Goal: Communication & Community: Answer question/provide support

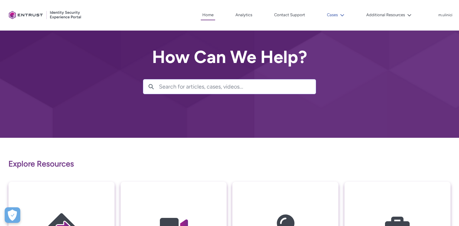
click at [337, 13] on button "Cases" at bounding box center [335, 14] width 21 height 9
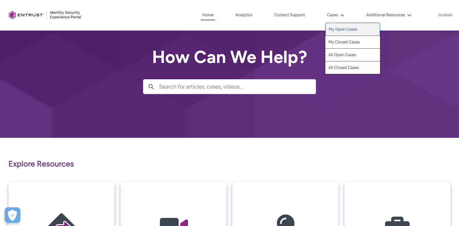
click at [347, 31] on link "My Open Cases" at bounding box center [352, 29] width 55 height 13
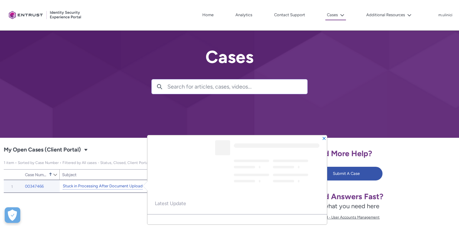
click at [108, 186] on link "Stuck in Processing After Document Upload" at bounding box center [103, 186] width 80 height 7
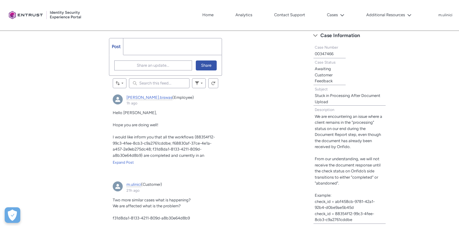
scroll to position [180, 0]
click at [162, 64] on span "Share an update..." at bounding box center [153, 65] width 32 height 9
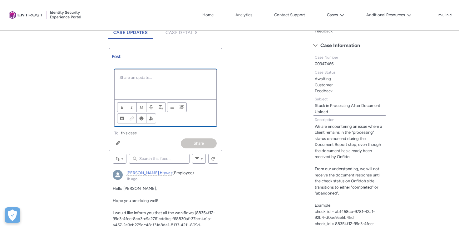
scroll to position [171, 0]
click at [127, 77] on p "Hi madurima" at bounding box center [166, 77] width 92 height 6
click at [144, 76] on p "Hi Madurima" at bounding box center [166, 77] width 92 height 6
paste div "Chatter Publisher"
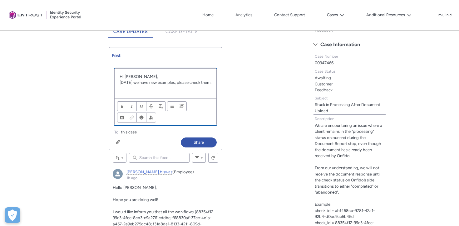
click at [128, 90] on p "Chatter Publisher" at bounding box center [166, 89] width 92 height 6
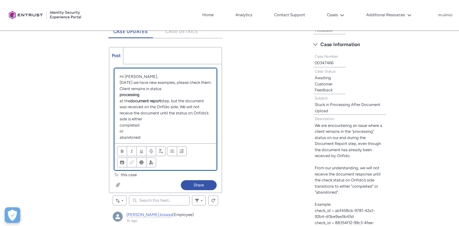
scroll to position [81, 0]
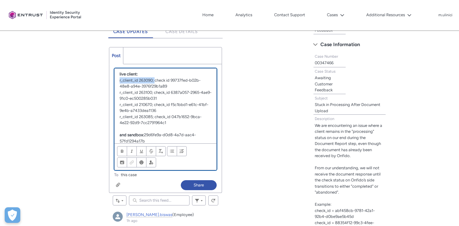
drag, startPoint x: 155, startPoint y: 79, endPoint x: 119, endPoint y: 81, distance: 35.9
click at [118, 81] on div "Hi Madurima, Today we have new examples, please check them: Client remains in s…" at bounding box center [166, 106] width 102 height 75
drag, startPoint x: 155, startPoint y: 92, endPoint x: 120, endPoint y: 90, distance: 35.4
click at [120, 90] on p "r_client_id 263100; check_id 6387a057-2965-4ae9-91c0-ec500285b031" at bounding box center [166, 96] width 92 height 12
drag, startPoint x: 154, startPoint y: 104, endPoint x: 119, endPoint y: 102, distance: 35.0
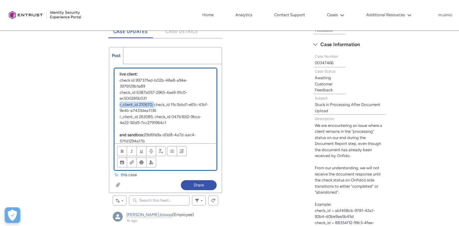
click at [120, 102] on p "r_client_id 210670; check_id f5c1bbd1-e61c-41bf-9e4b-a7433dea1136" at bounding box center [166, 108] width 92 height 12
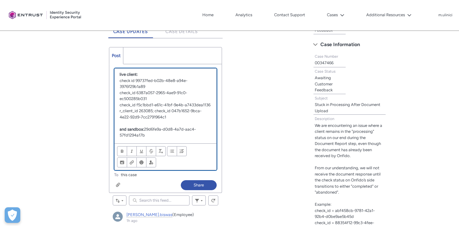
click at [148, 137] on p "and sandbox: 29d6fe9a-d0d8-4a7d-aac4-57fd1294a17b" at bounding box center [166, 132] width 92 height 12
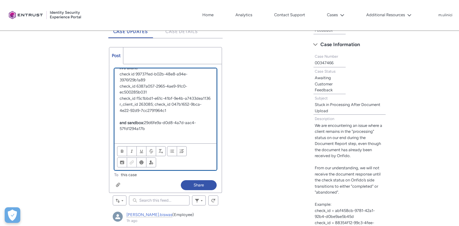
scroll to position [94, 0]
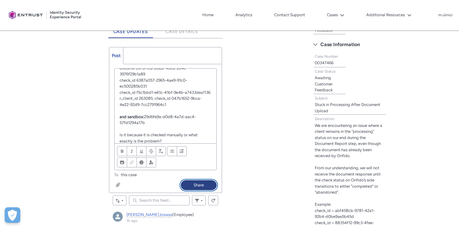
click at [202, 185] on button "Share" at bounding box center [199, 185] width 36 height 10
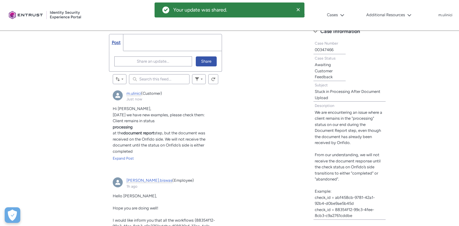
scroll to position [204, 0]
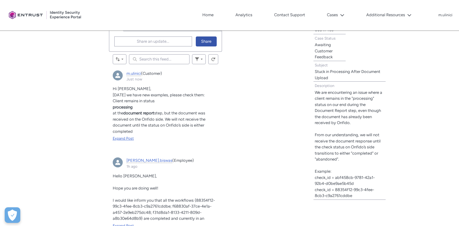
click at [123, 137] on div "Expand Post" at bounding box center [166, 139] width 106 height 6
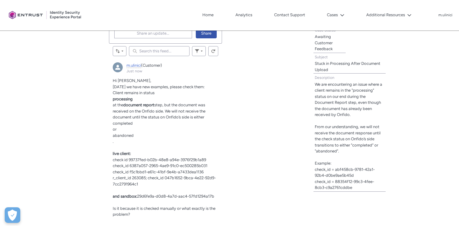
scroll to position [214, 0]
click at [136, 176] on span "r_client_id 263085; check_id 047b1652-9bca-4e22-92d9-7cc2791964c1" at bounding box center [164, 180] width 103 height 11
click at [138, 176] on span "r_client_id 263085; check_id 047b1652-9bca-4e22-92d9-7cc2791964c1" at bounding box center [164, 180] width 103 height 11
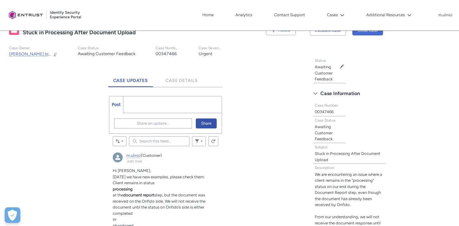
scroll to position [123, 0]
click at [184, 83] on link "Case Details" at bounding box center [181, 77] width 42 height 17
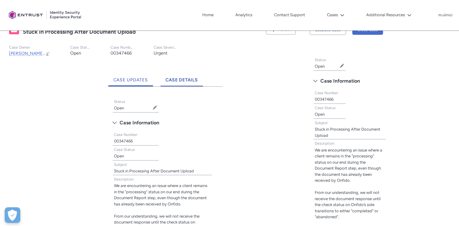
click at [145, 79] on span "Case Updates" at bounding box center [130, 79] width 35 height 5
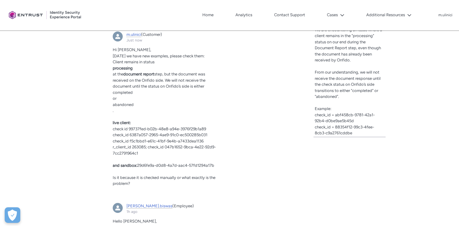
scroll to position [244, 0]
